Goal: Task Accomplishment & Management: Use online tool/utility

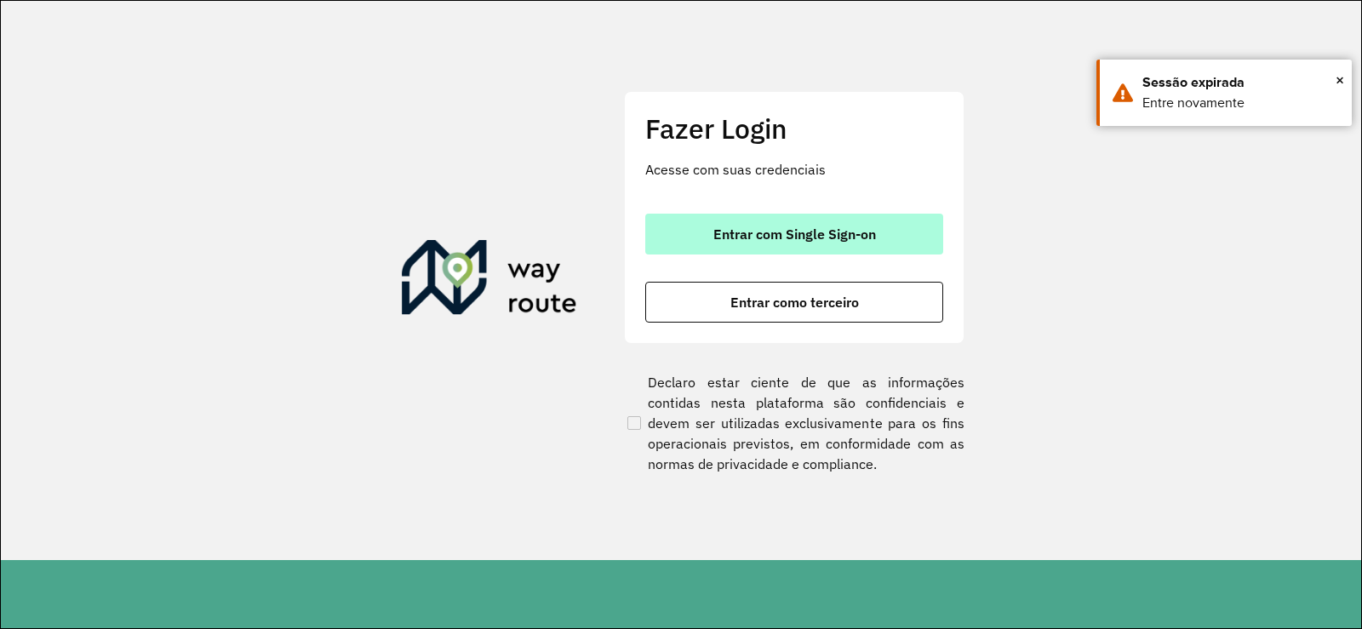
click at [811, 224] on button "Entrar com Single Sign-on" at bounding box center [794, 234] width 298 height 41
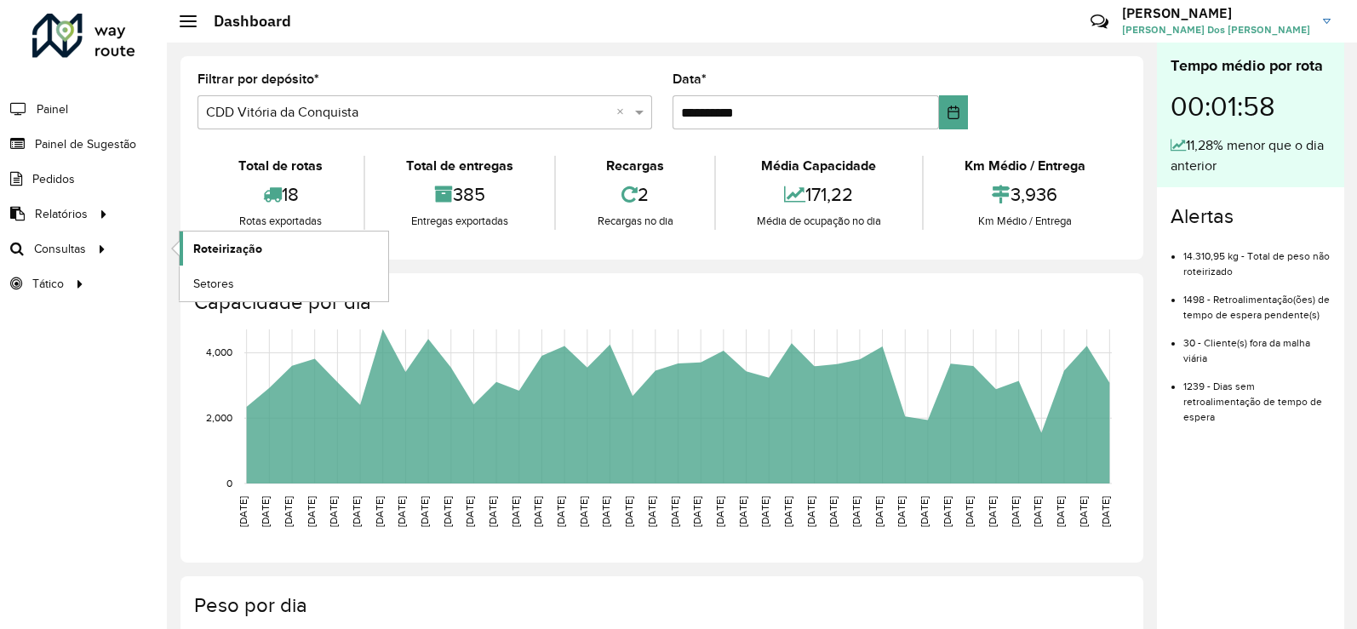
click at [199, 258] on link "Roteirização" at bounding box center [284, 249] width 209 height 34
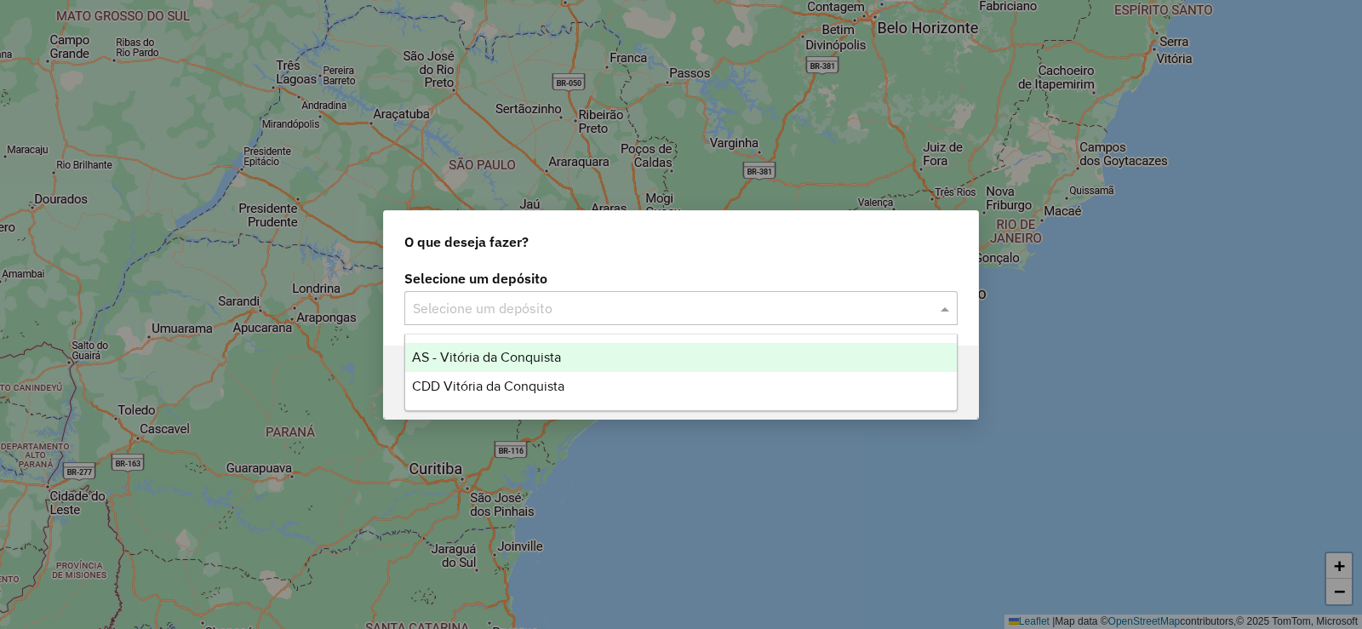
click at [886, 304] on input "text" at bounding box center [664, 309] width 502 height 20
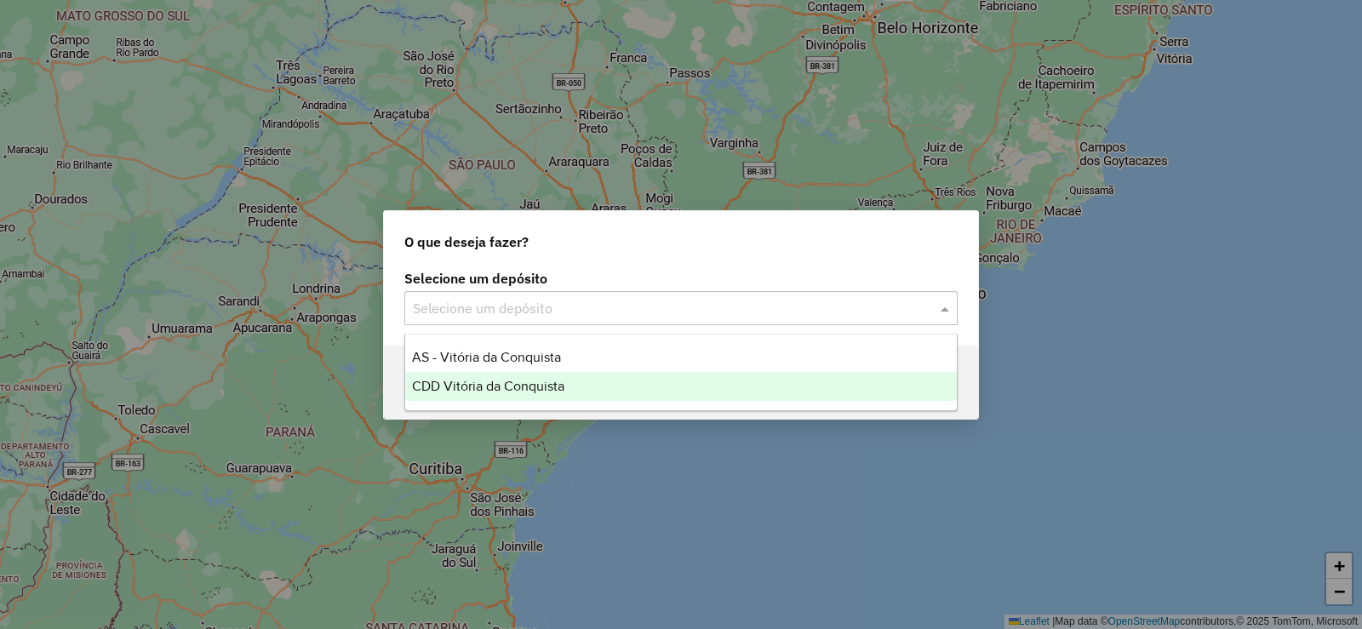
click at [642, 380] on div "CDD Vitória da Conquista" at bounding box center [681, 386] width 552 height 29
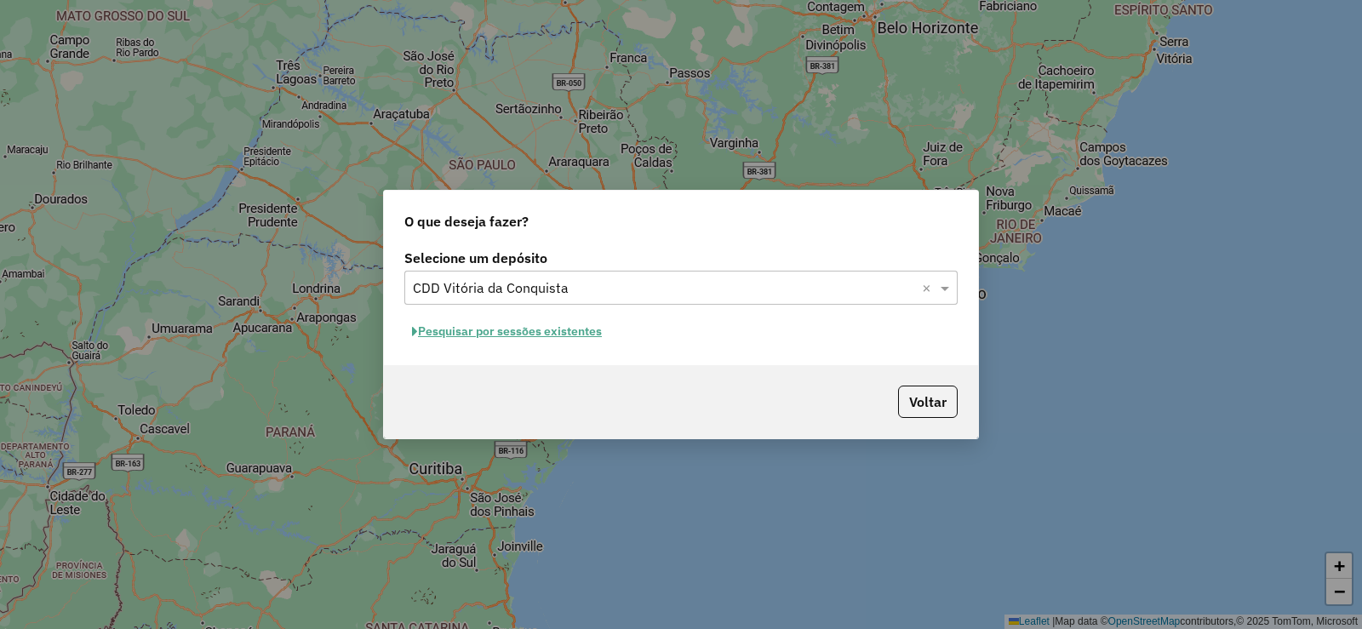
click at [557, 336] on button "Pesquisar por sessões existentes" at bounding box center [506, 331] width 205 height 26
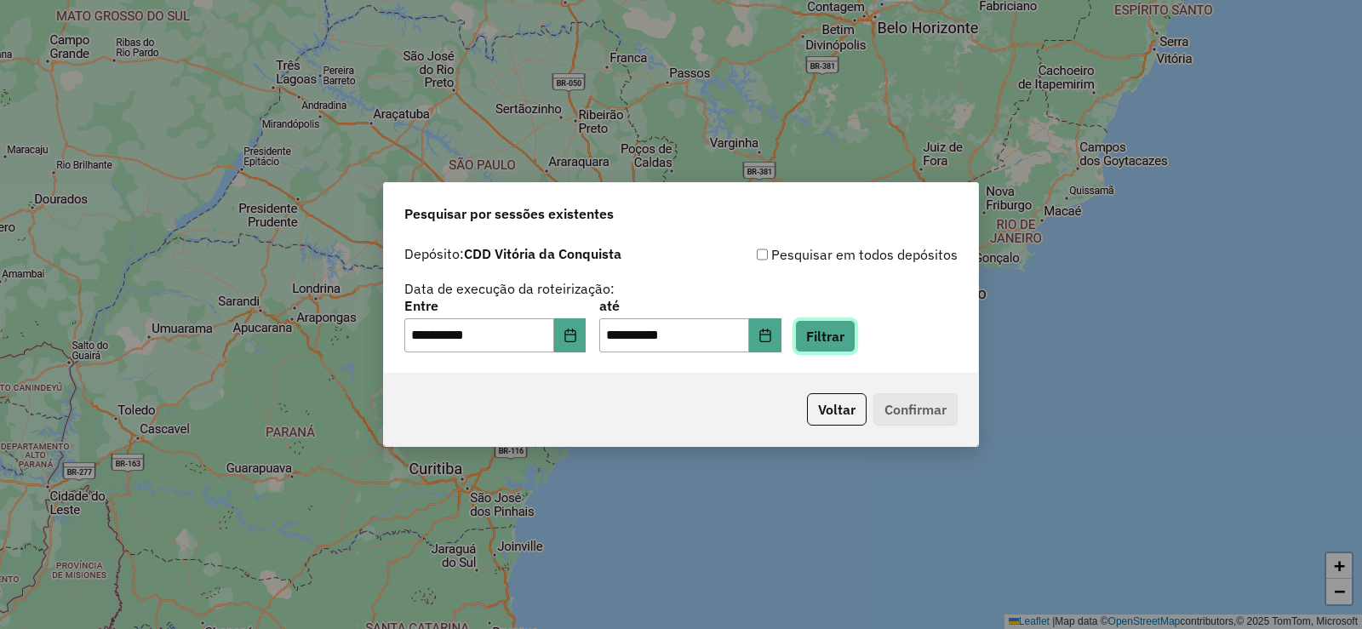
click at [827, 337] on button "Filtrar" at bounding box center [825, 336] width 60 height 32
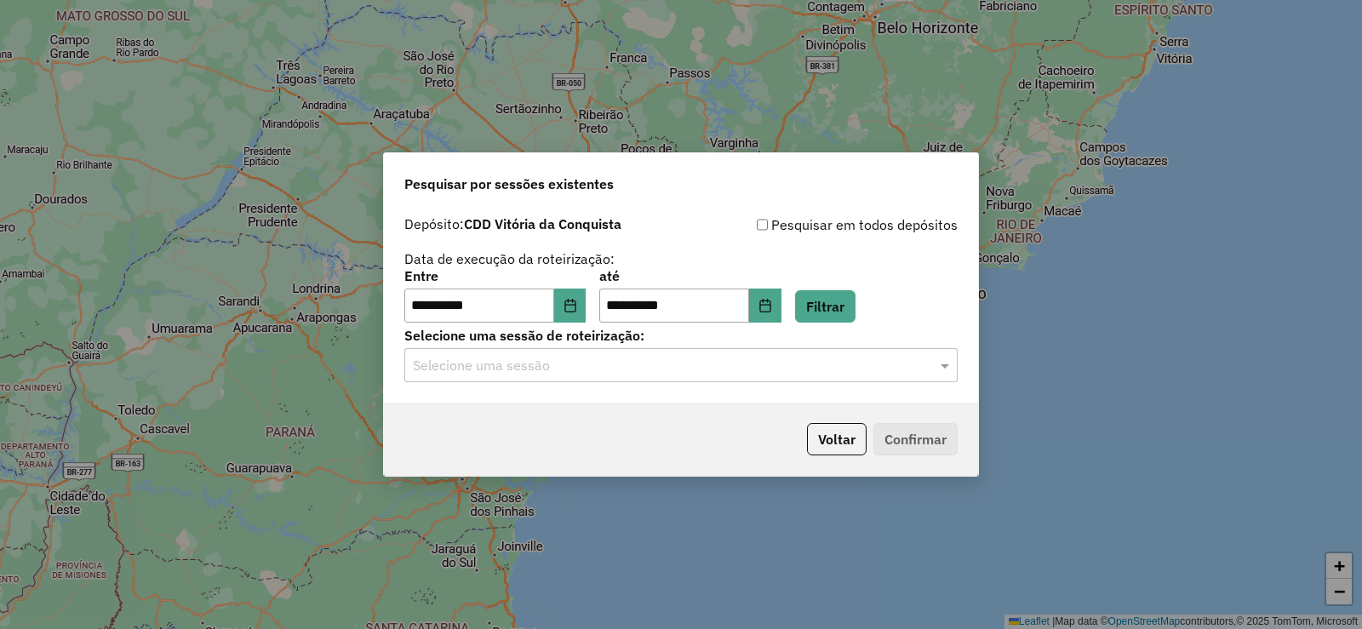
click at [866, 381] on div "Selecione uma sessão" at bounding box center [680, 365] width 553 height 34
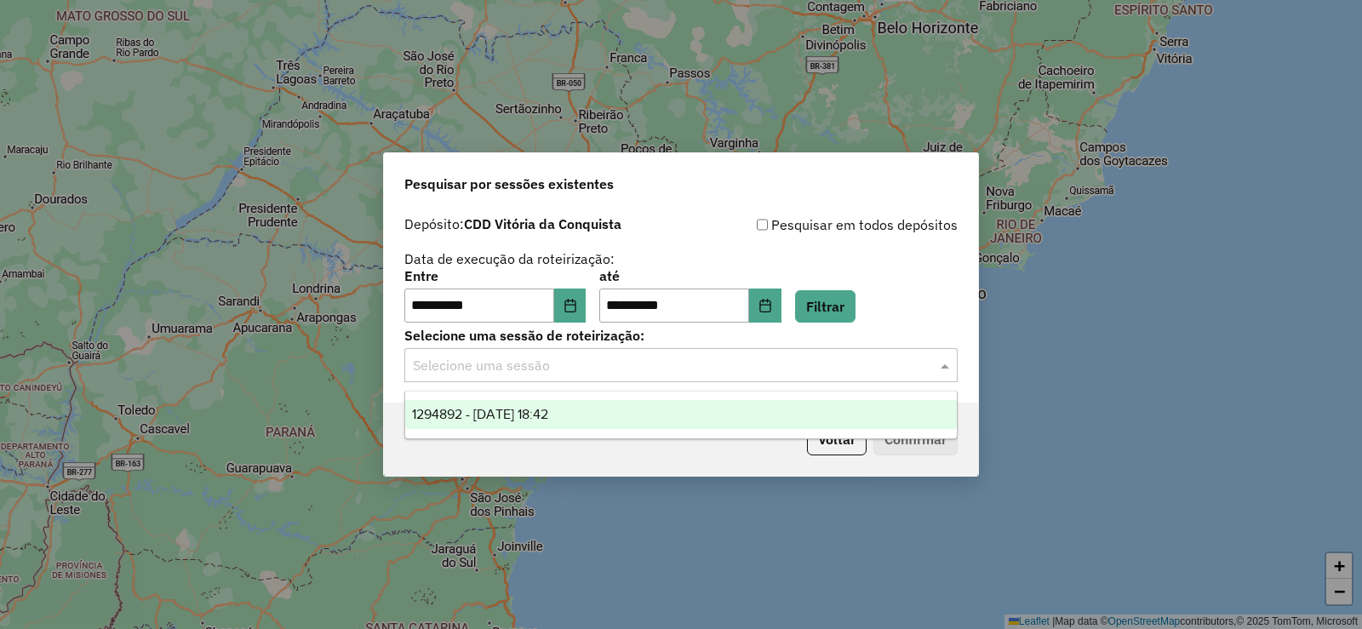
click at [846, 403] on div "1294892 - [DATE] 18:42" at bounding box center [681, 414] width 552 height 29
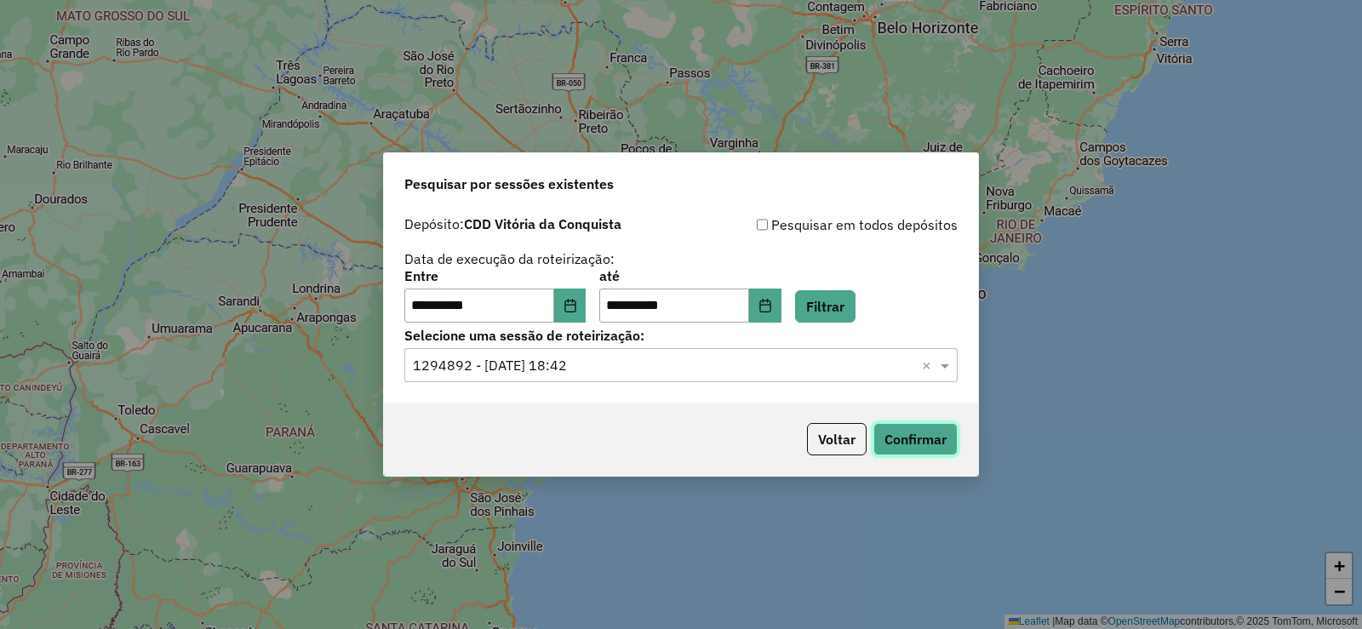
click at [892, 430] on button "Confirmar" at bounding box center [915, 439] width 84 height 32
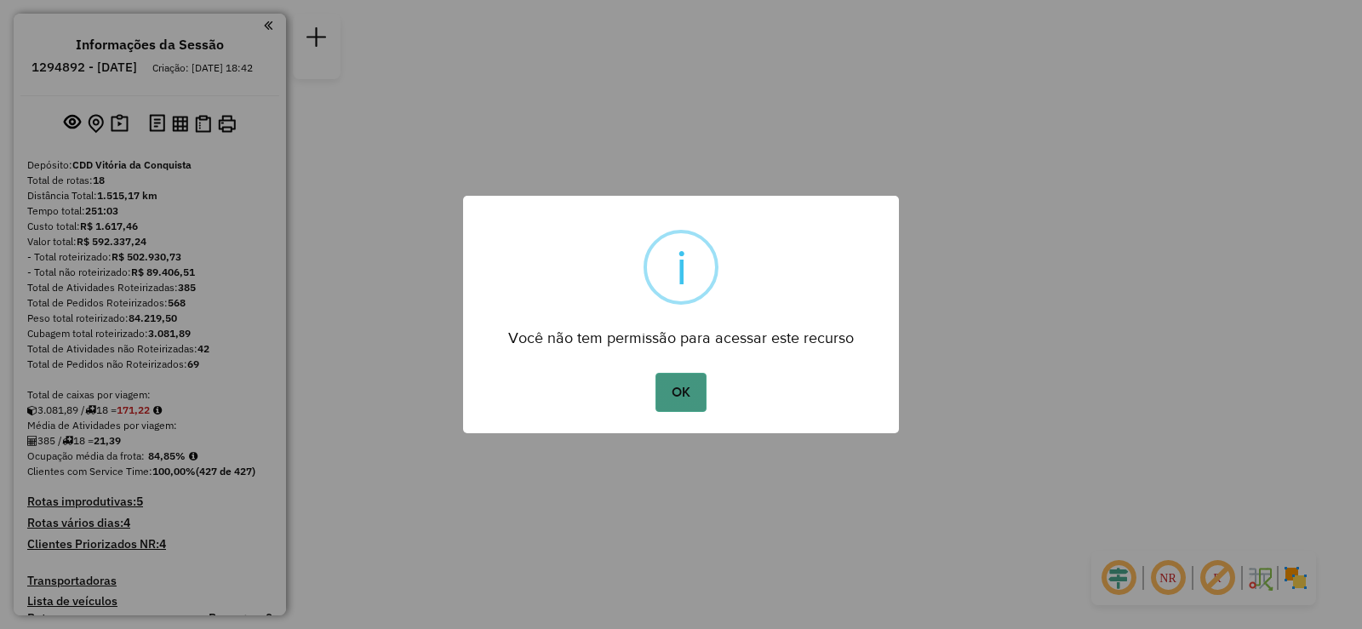
click at [683, 381] on button "OK" at bounding box center [680, 392] width 50 height 39
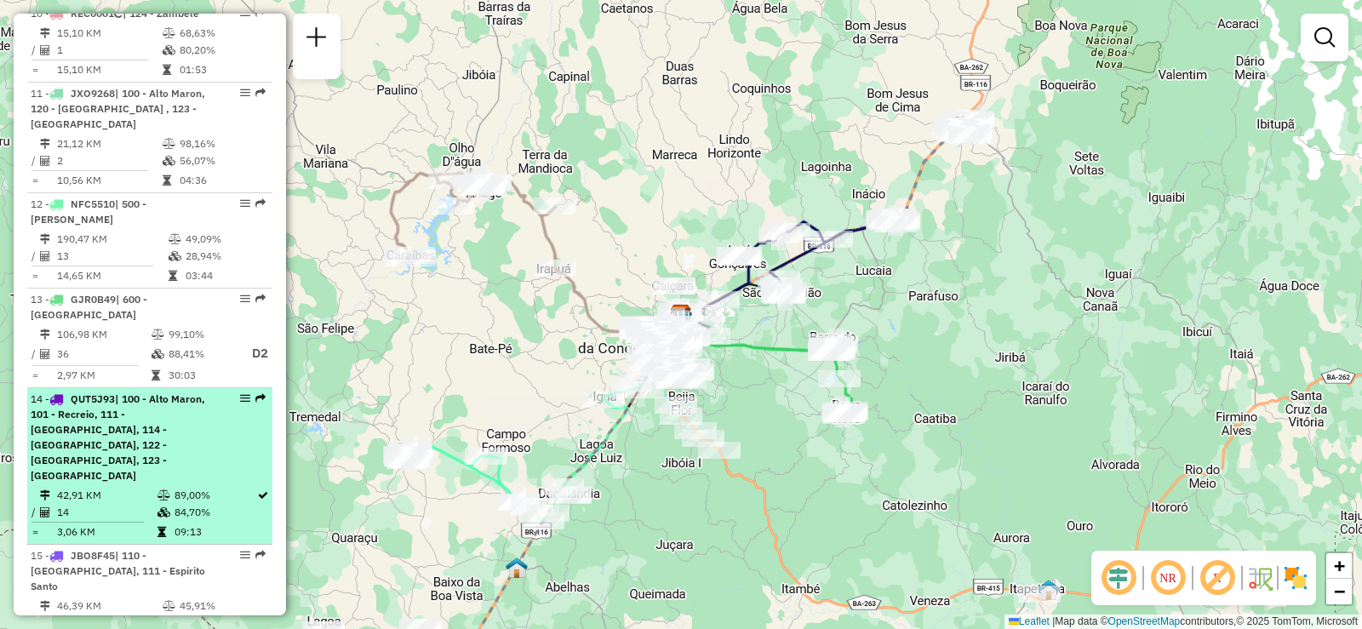
scroll to position [1617, 0]
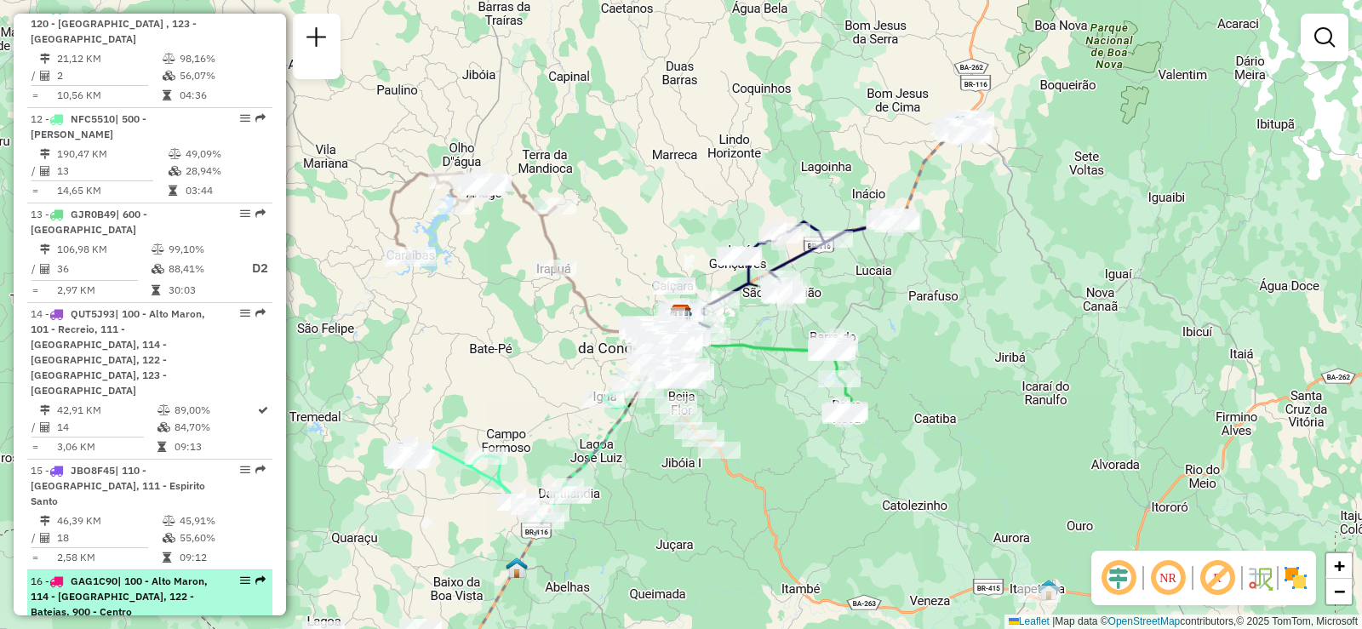
select select "**********"
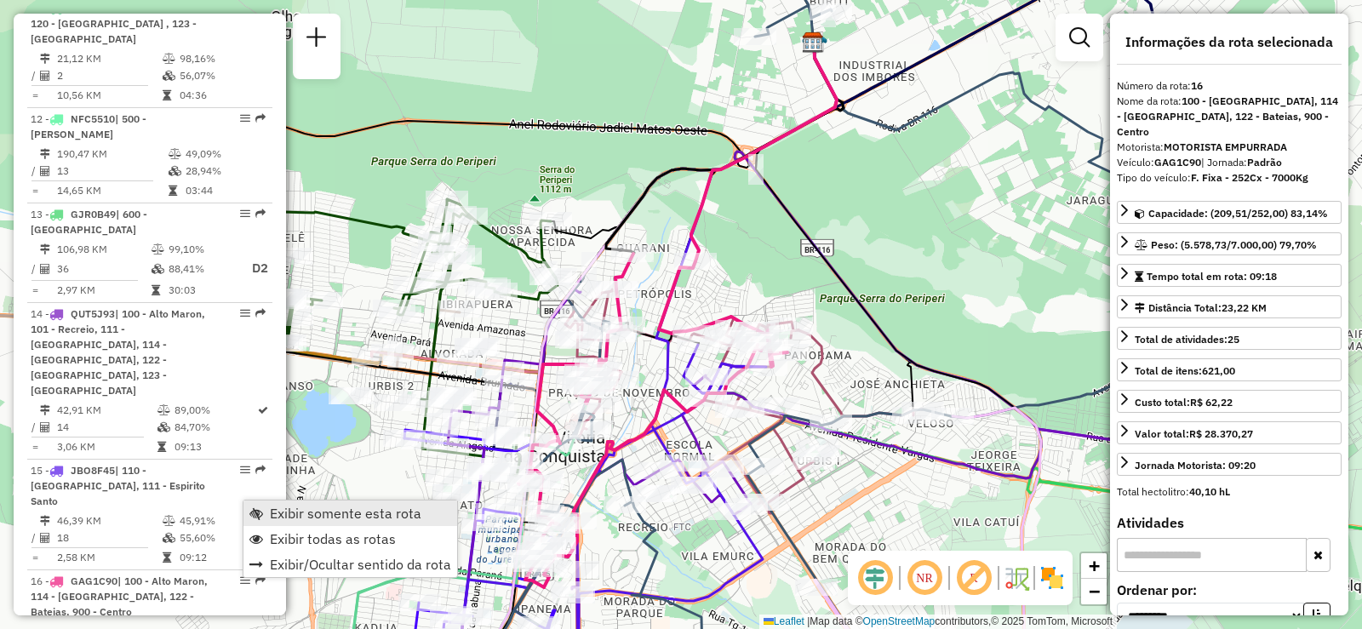
click at [275, 507] on span "Exibir somente esta rota" at bounding box center [346, 513] width 152 height 14
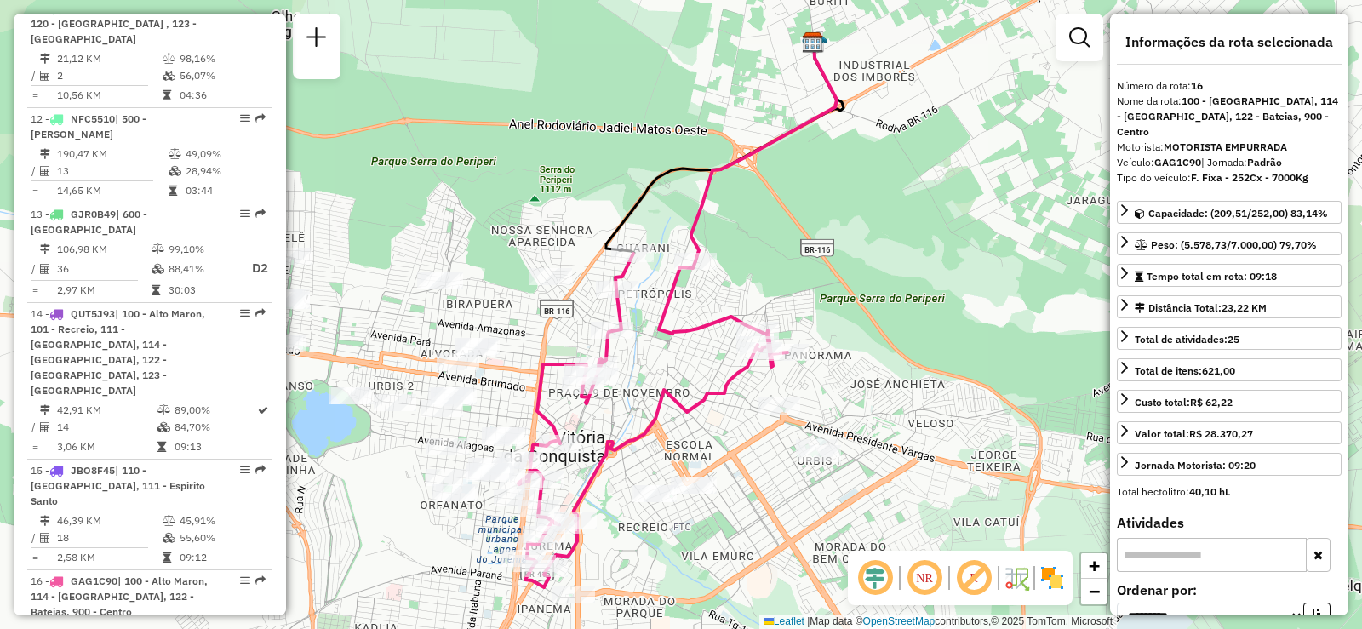
click at [925, 574] on em at bounding box center [924, 578] width 41 height 41
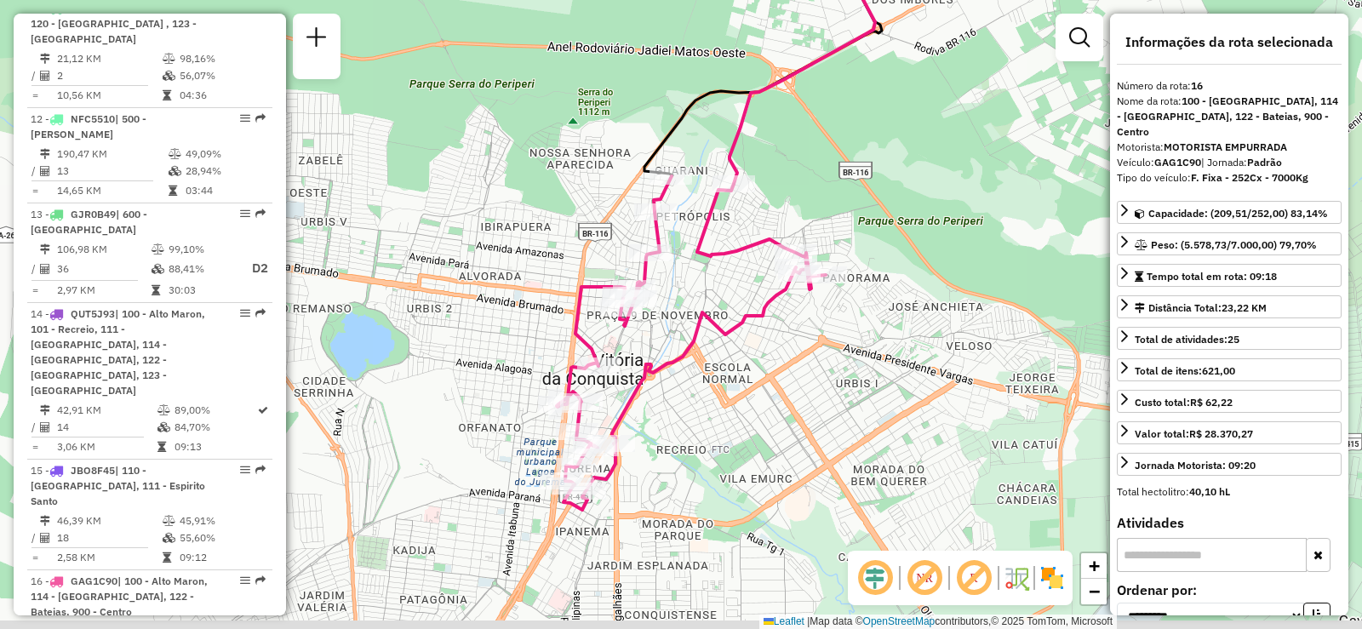
drag, startPoint x: 814, startPoint y: 540, endPoint x: 854, endPoint y: 461, distance: 88.7
click at [854, 461] on div "Janela de atendimento Grade de atendimento Capacidade Transportadoras Veículos …" at bounding box center [681, 314] width 1362 height 629
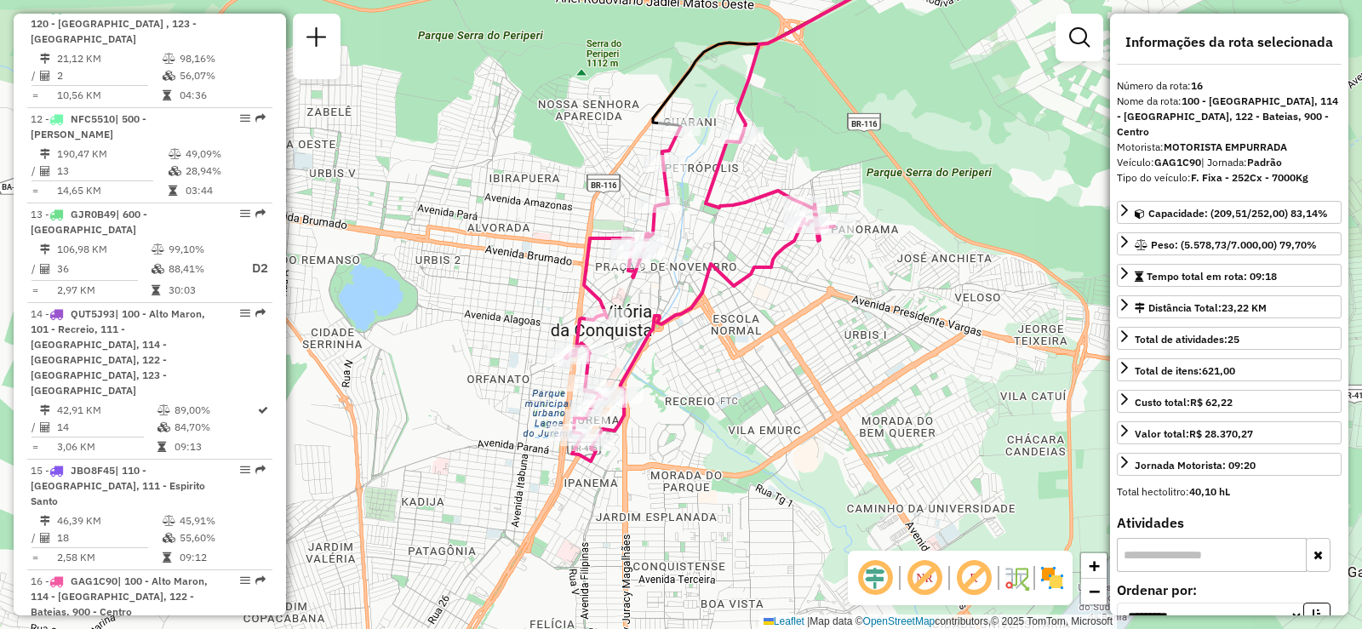
drag, startPoint x: 827, startPoint y: 451, endPoint x: 834, endPoint y: 404, distance: 47.3
click at [834, 404] on div "Janela de atendimento Grade de atendimento Capacidade Transportadoras Veículos …" at bounding box center [681, 314] width 1362 height 629
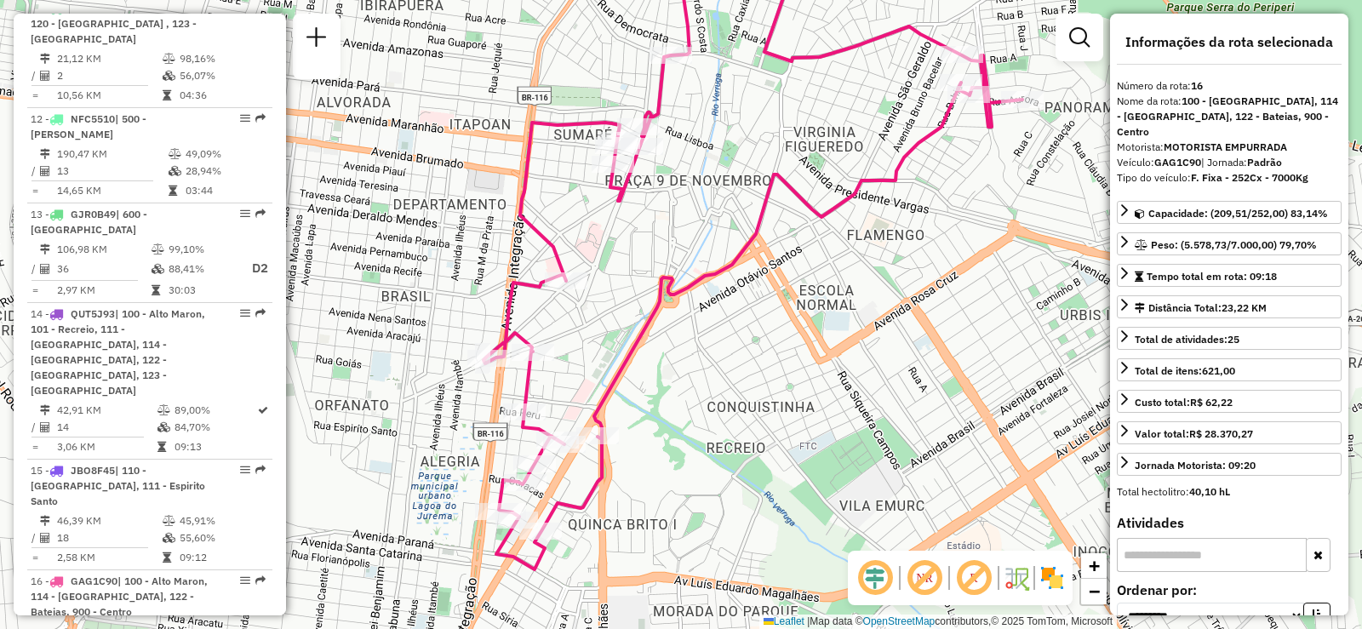
drag, startPoint x: 613, startPoint y: 330, endPoint x: 631, endPoint y: 345, distance: 23.0
click at [631, 345] on icon at bounding box center [752, 260] width 539 height 618
